Goal: Navigation & Orientation: Find specific page/section

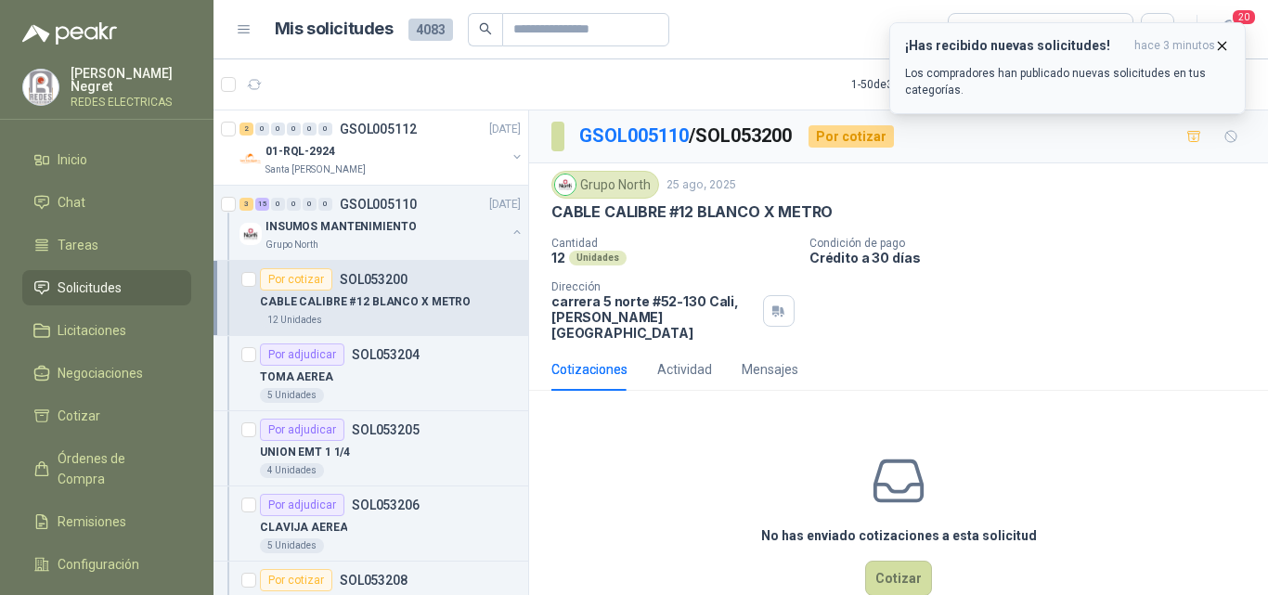
click at [1220, 46] on icon "button" at bounding box center [1222, 46] width 16 height 16
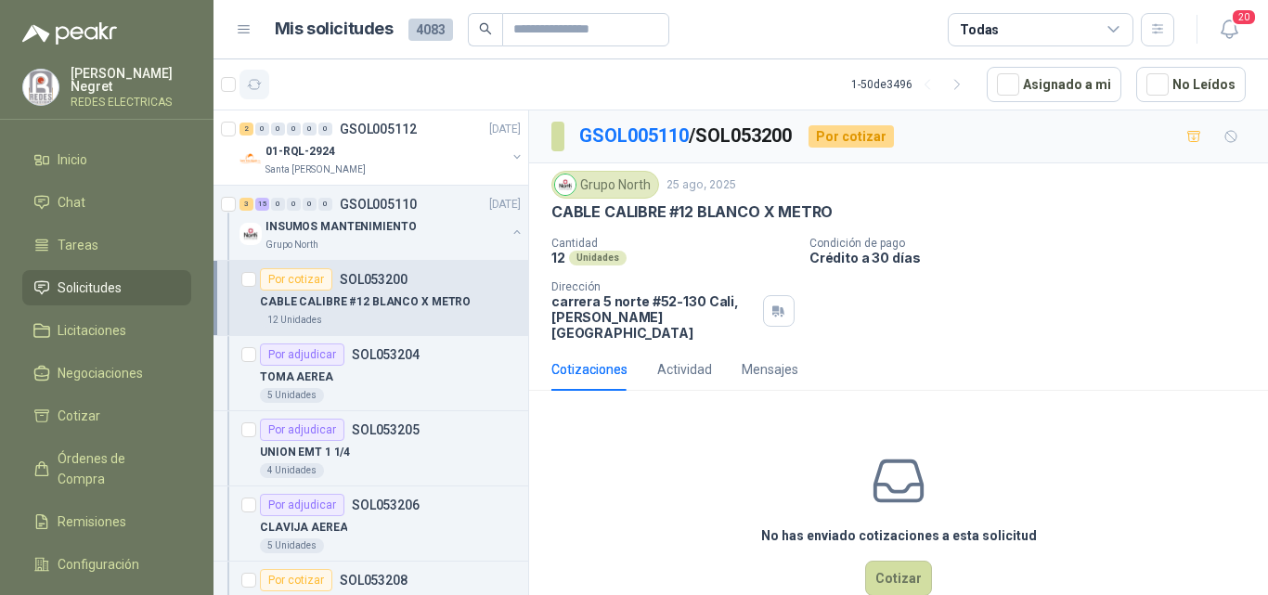
click at [265, 87] on button "button" at bounding box center [254, 85] width 30 height 30
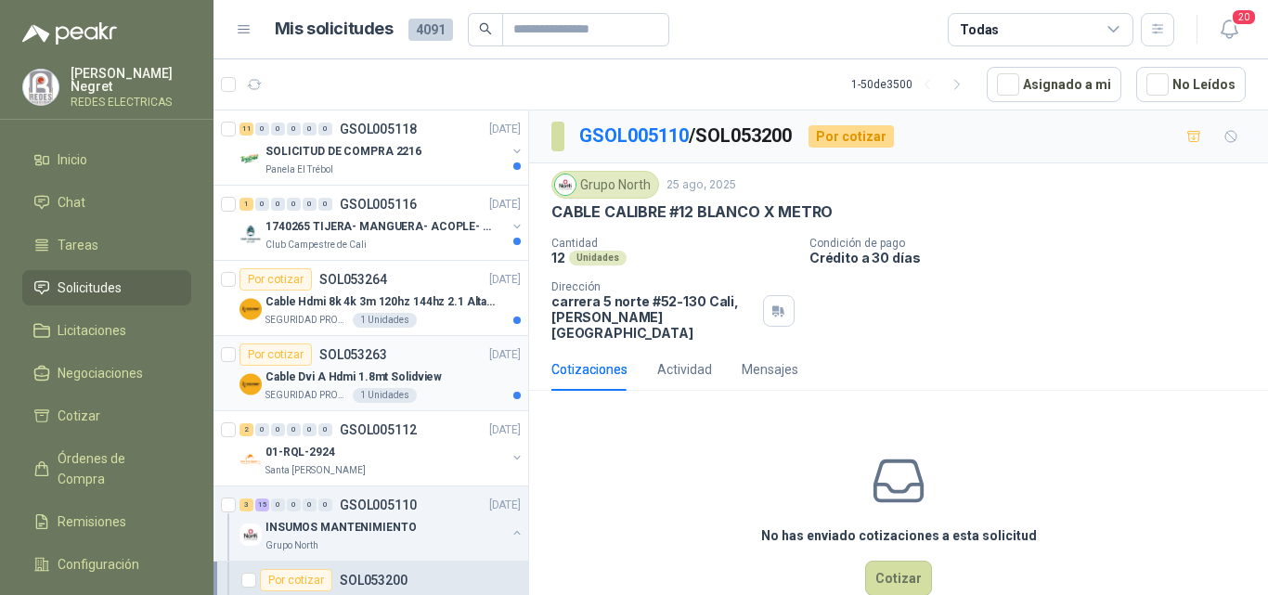
click at [417, 382] on p "Cable Dvi A Hdmi 1.8mt Solidview" at bounding box center [353, 377] width 176 height 18
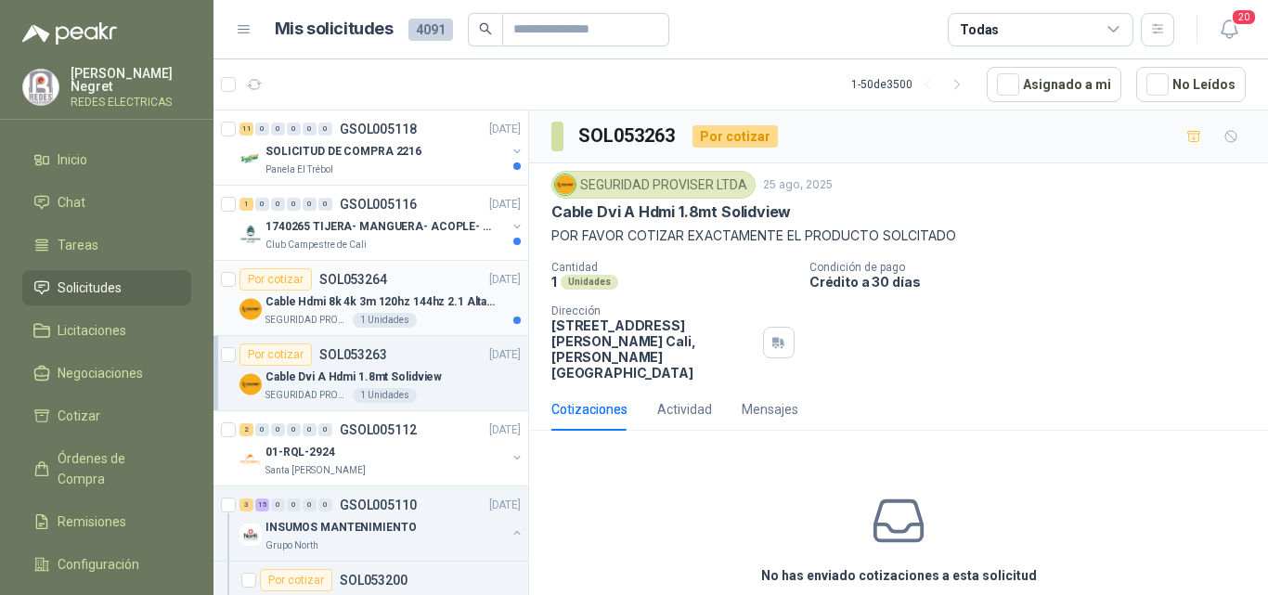
click at [443, 329] on article "Por cotizar SOL053264 [DATE] Cable Hdmi 8k 4k 3m 120hz 144hz 2.1 Alta Velocidad…" at bounding box center [370, 298] width 315 height 75
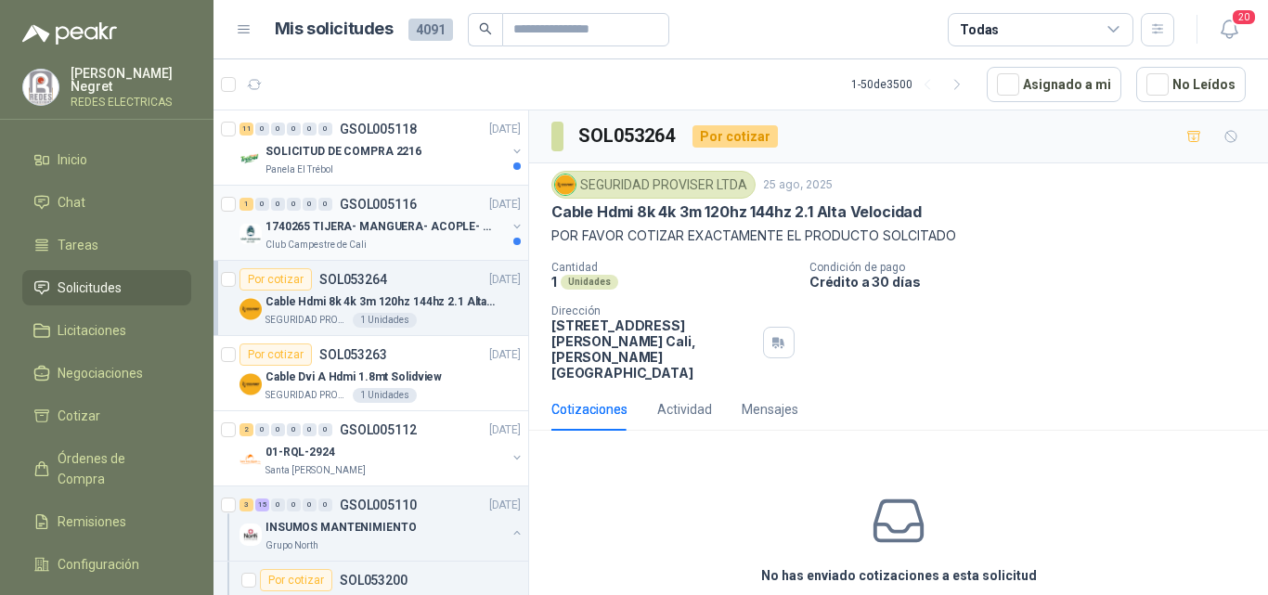
click at [447, 239] on div "Club Campestre de Cali" at bounding box center [385, 245] width 240 height 15
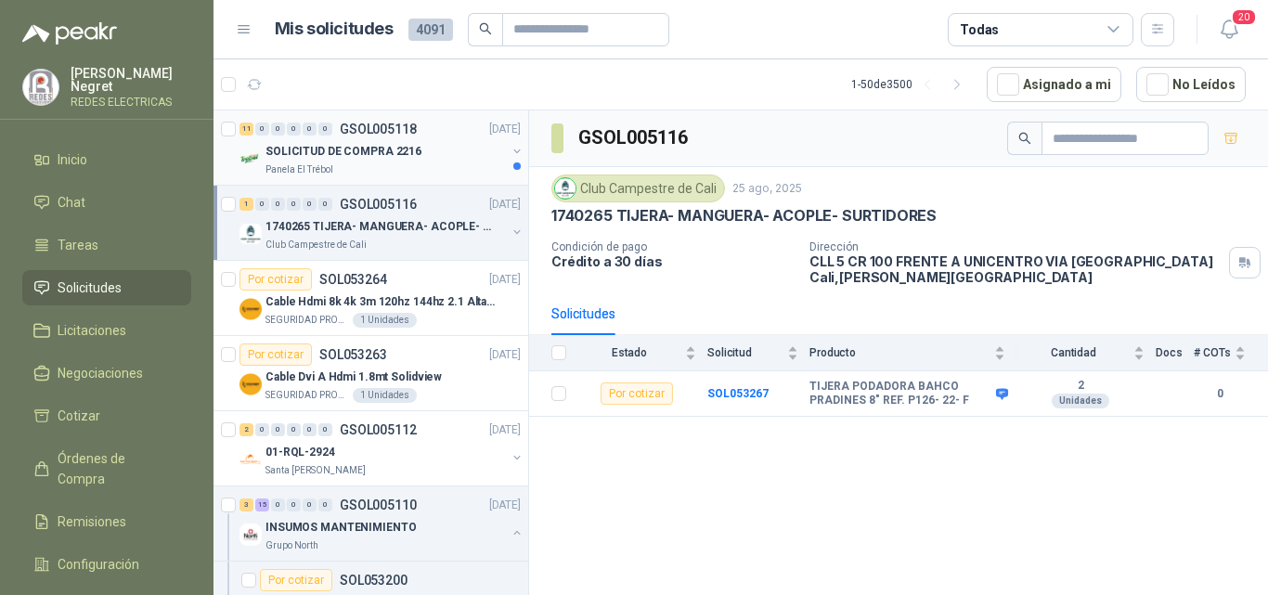
click at [447, 143] on div "SOLICITUD DE COMPRA 2216" at bounding box center [385, 151] width 240 height 22
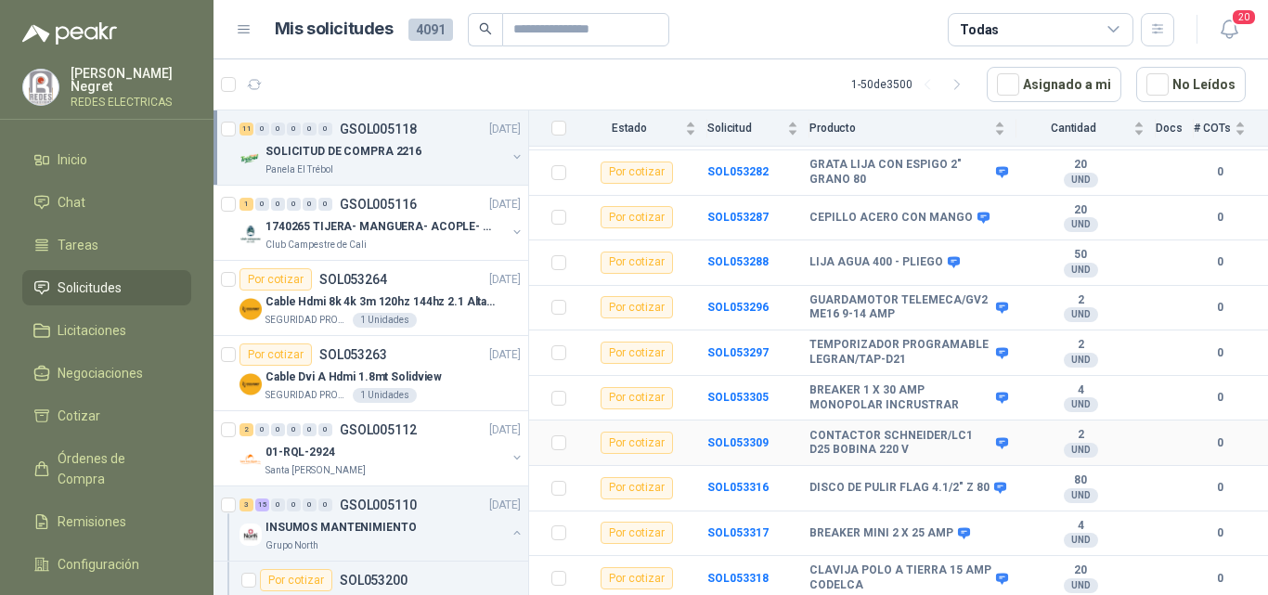
scroll to position [267, 0]
click at [97, 235] on li "Tareas" at bounding box center [106, 245] width 147 height 20
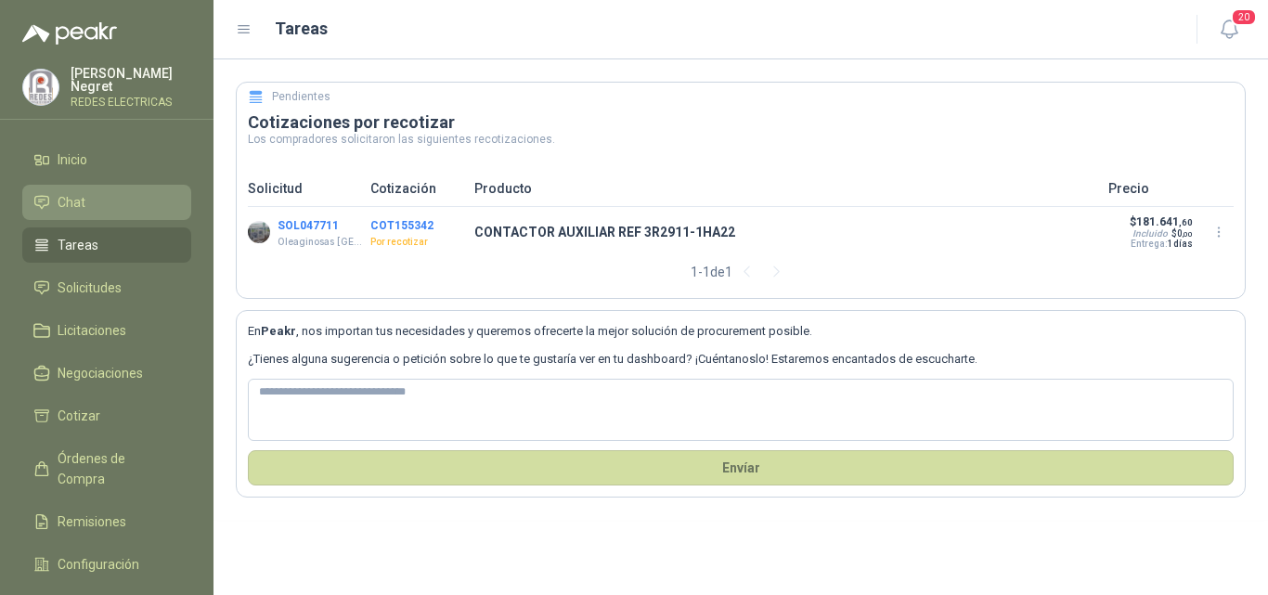
click at [128, 205] on li "Chat" at bounding box center [106, 202] width 147 height 20
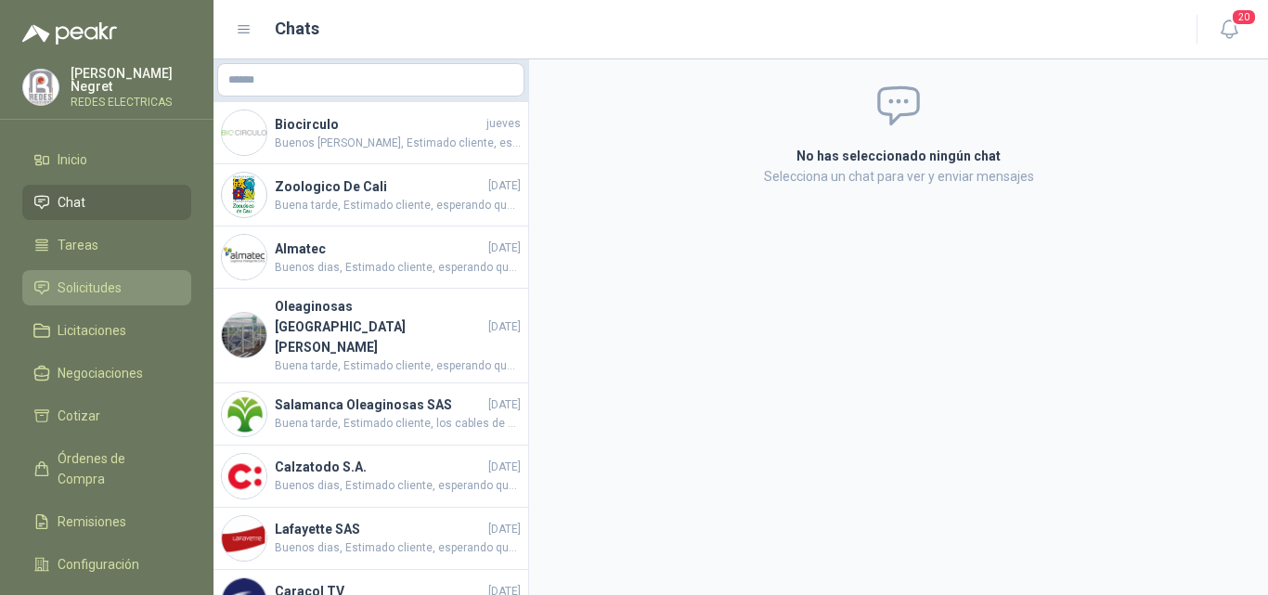
click at [104, 291] on span "Solicitudes" at bounding box center [90, 288] width 64 height 20
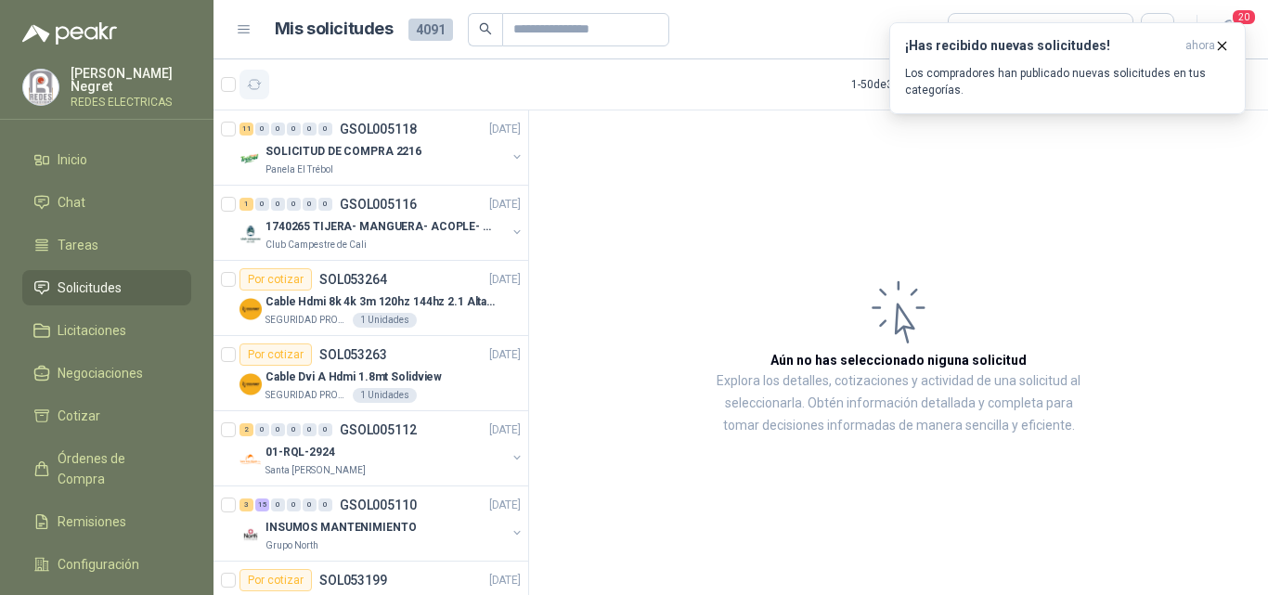
click at [262, 83] on icon "button" at bounding box center [255, 85] width 16 height 16
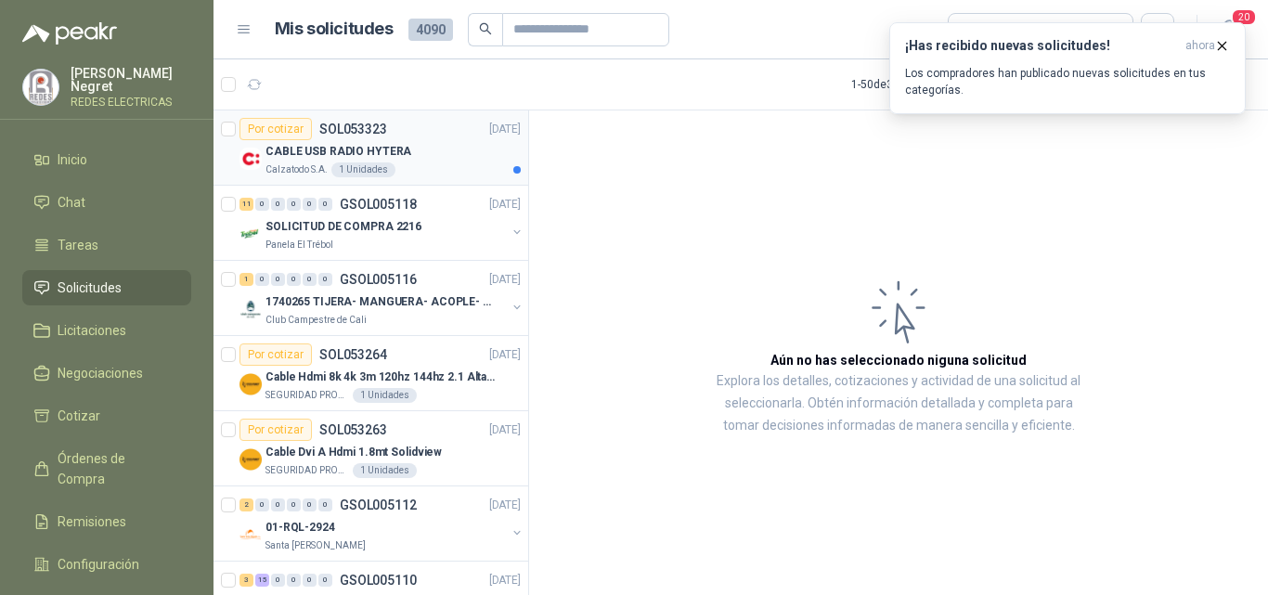
click at [437, 149] on div "CABLE USB RADIO HYTERA" at bounding box center [392, 151] width 255 height 22
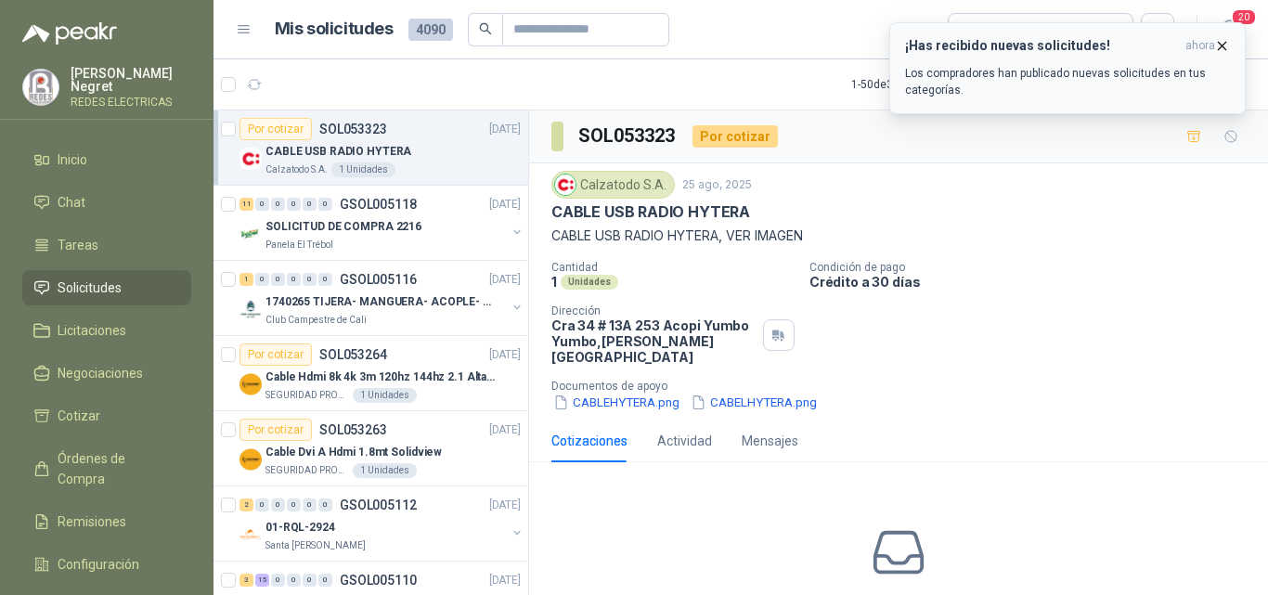
click at [1220, 45] on icon "button" at bounding box center [1222, 46] width 16 height 16
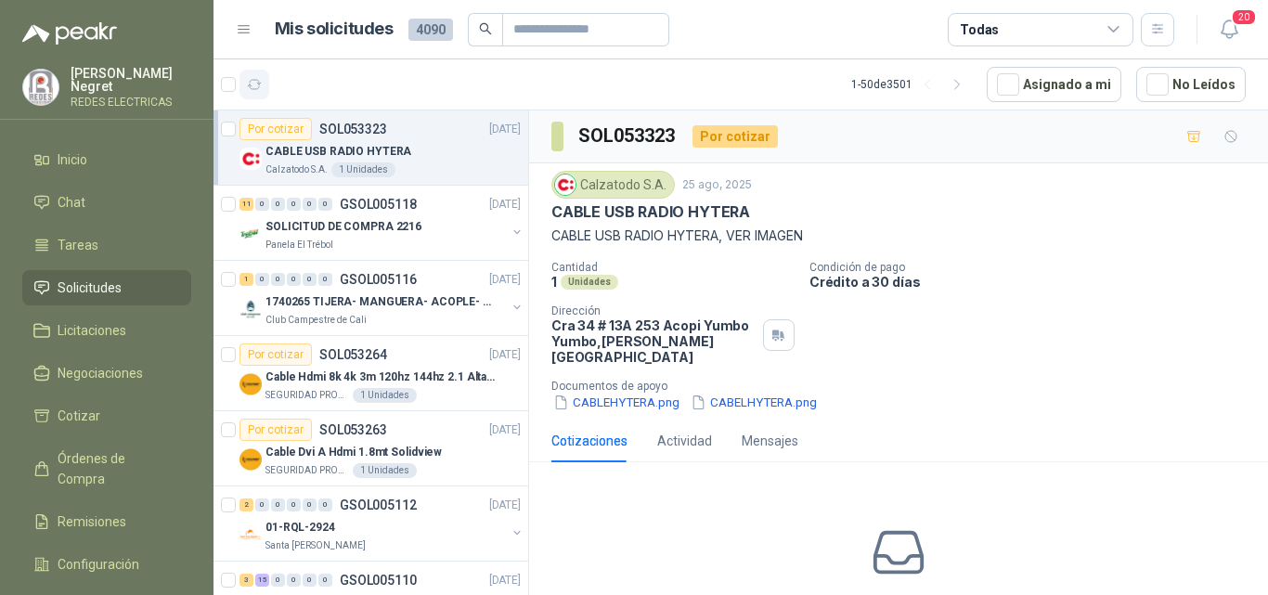
click at [254, 81] on icon "button" at bounding box center [255, 85] width 16 height 16
